Goal: Check status: Check status

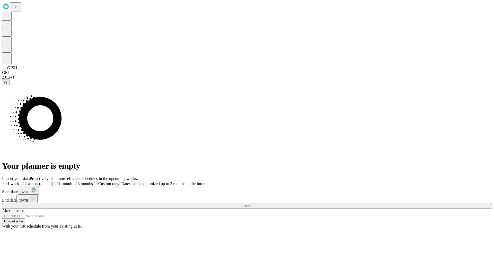
click at [251, 204] on span "Fetch" at bounding box center [247, 206] width 8 height 4
